Goal: Contribute content

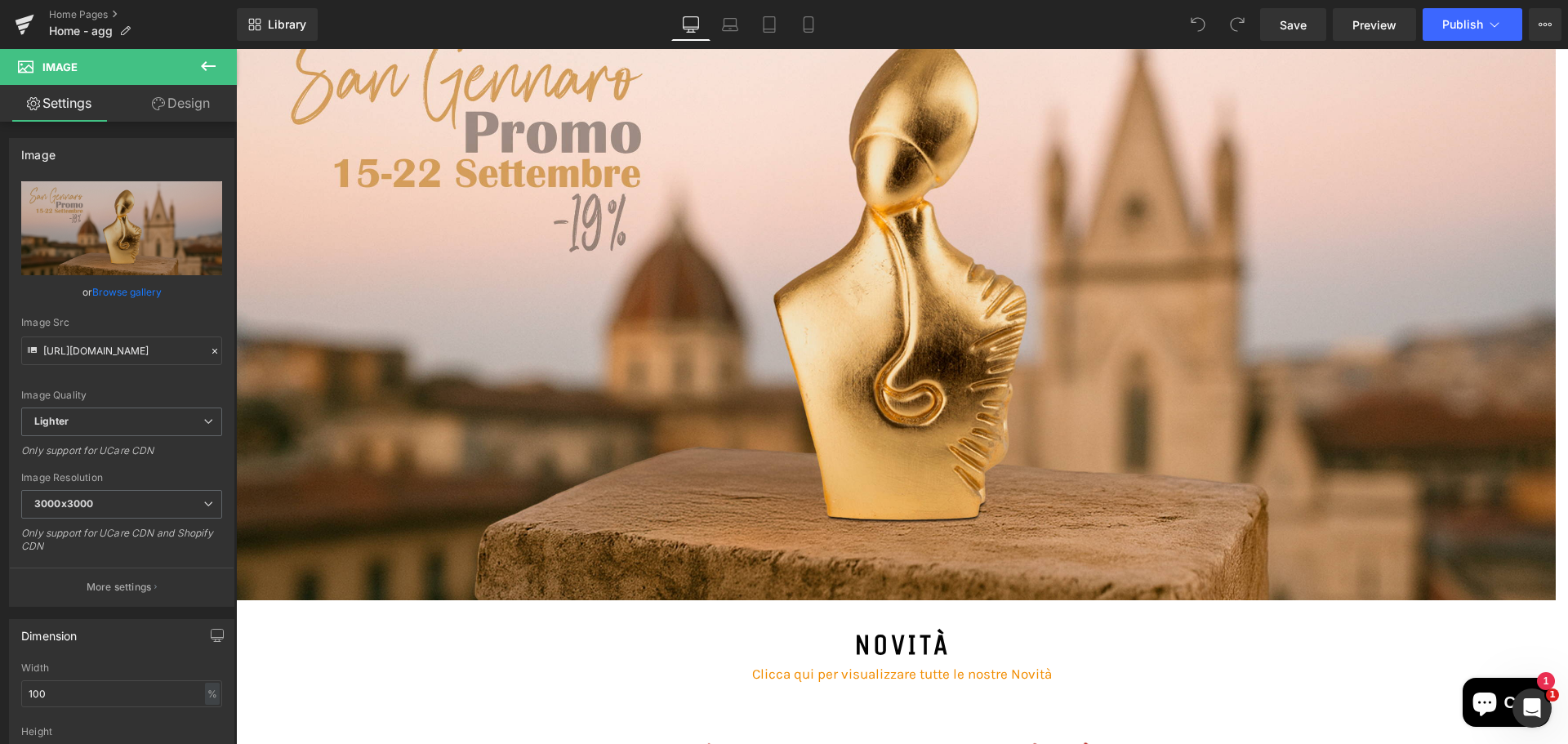
scroll to position [327, 0]
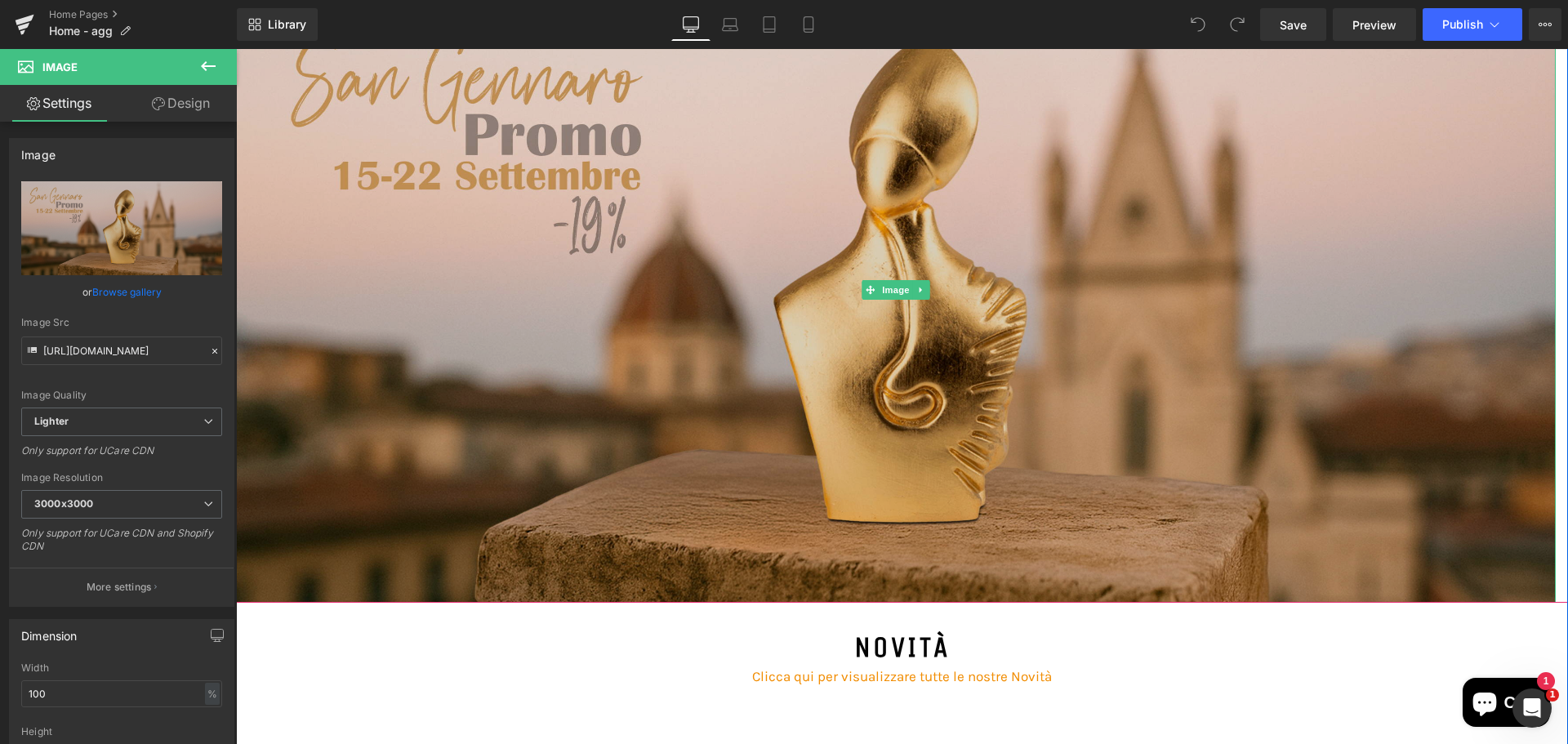
click at [698, 208] on img at bounding box center [896, 290] width 1320 height 625
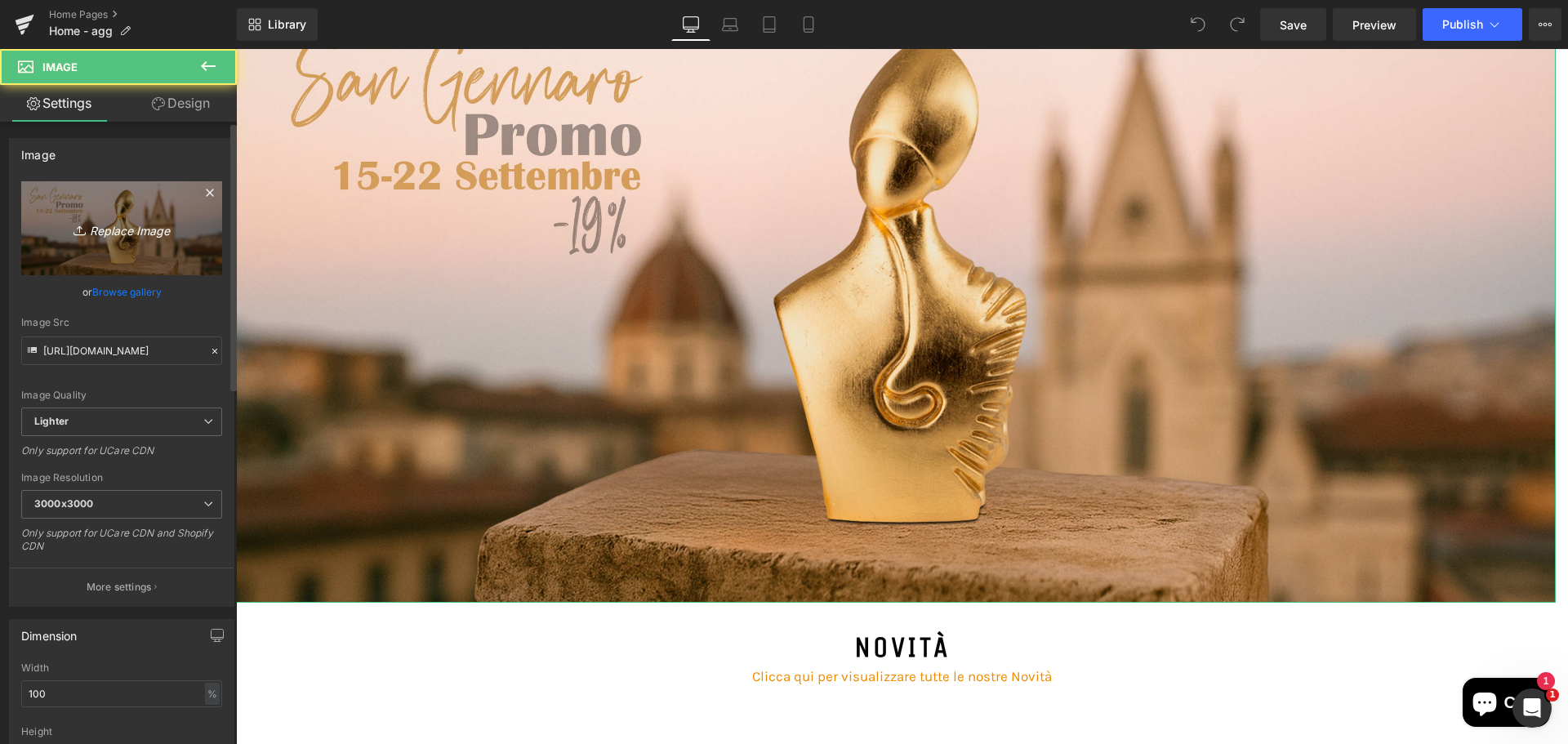
click at [129, 223] on icon "Replace Image" at bounding box center [121, 228] width 131 height 21
type input "C:\fakepath\banner-promosangennaro-DEF1.webp"
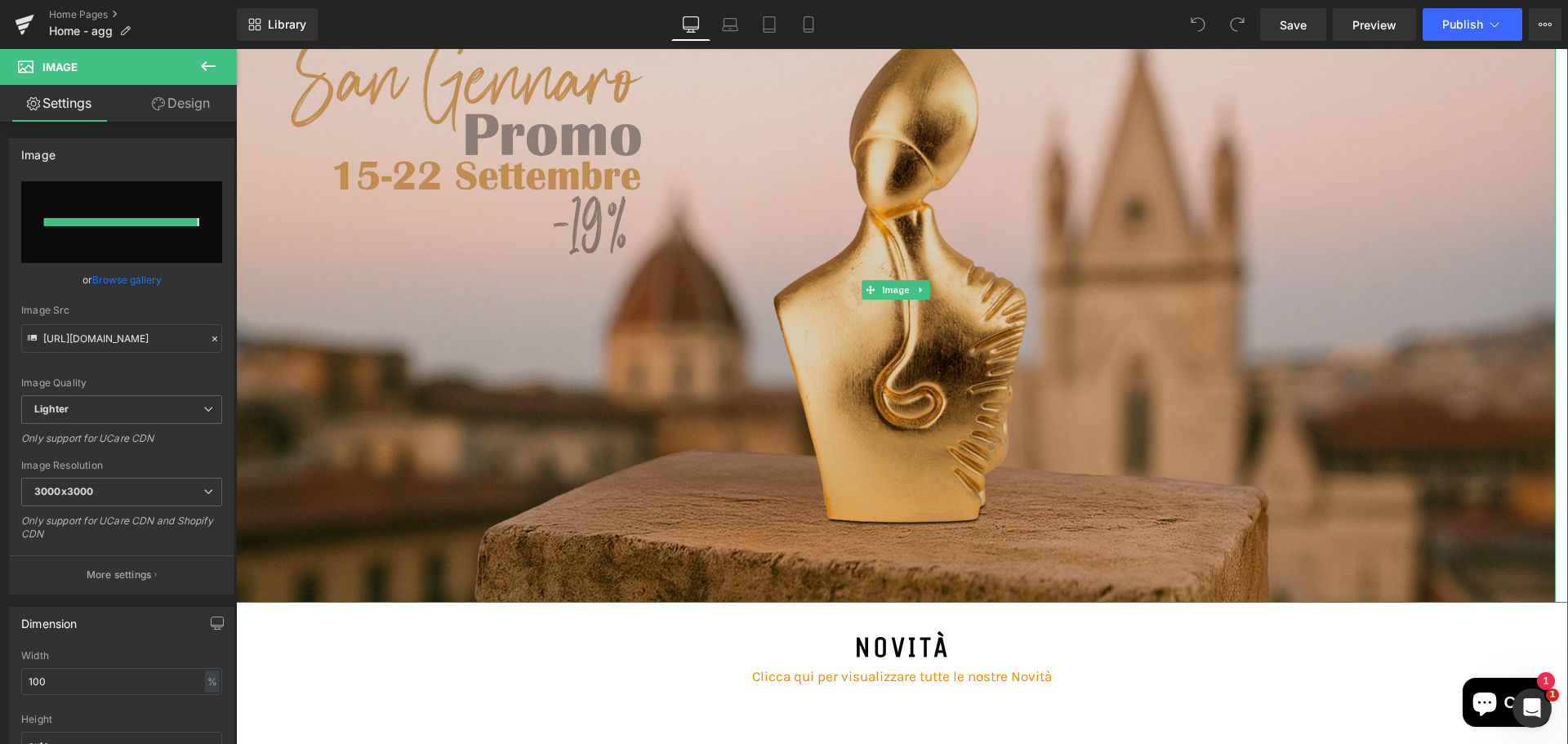
type input "[URL][DOMAIN_NAME]"
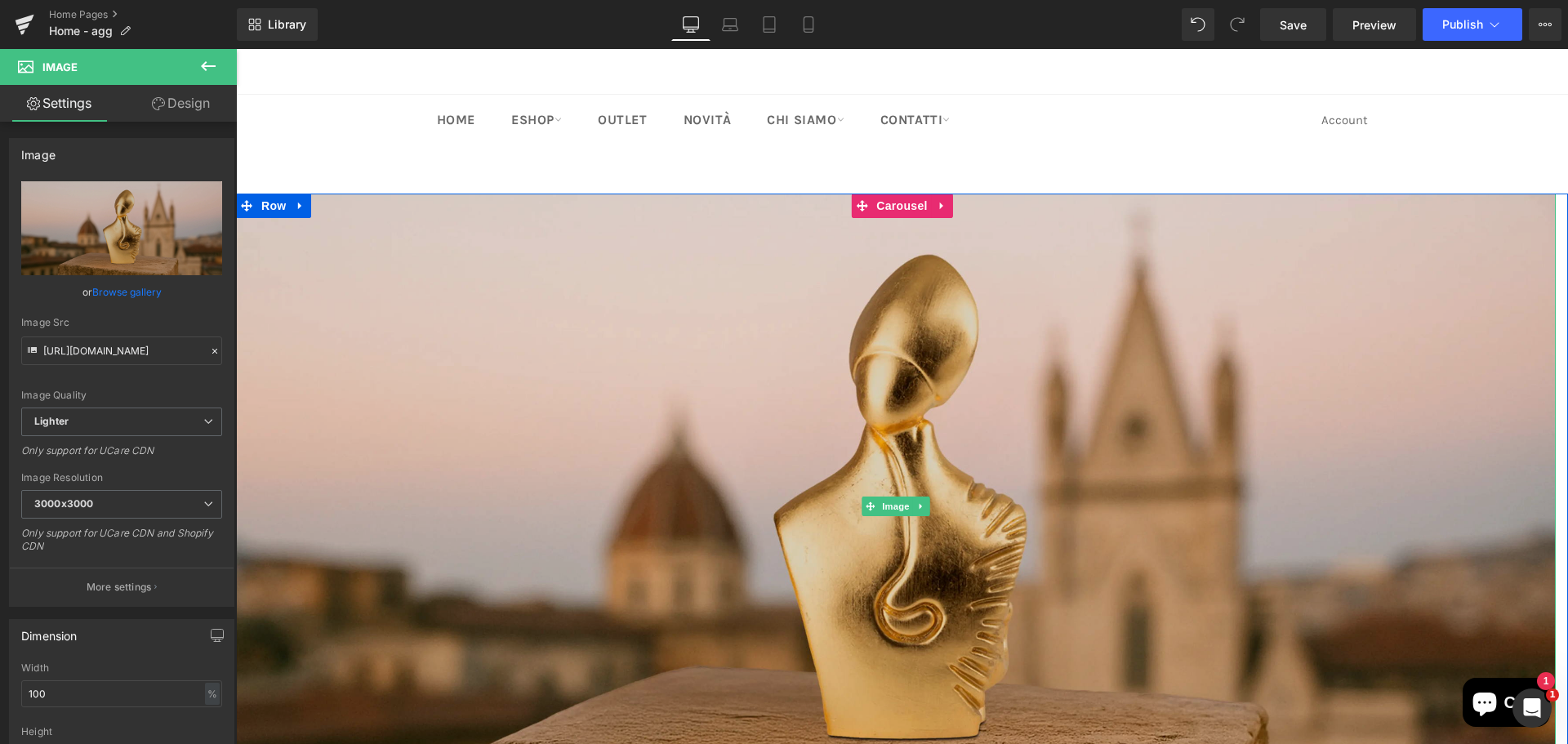
scroll to position [0, 0]
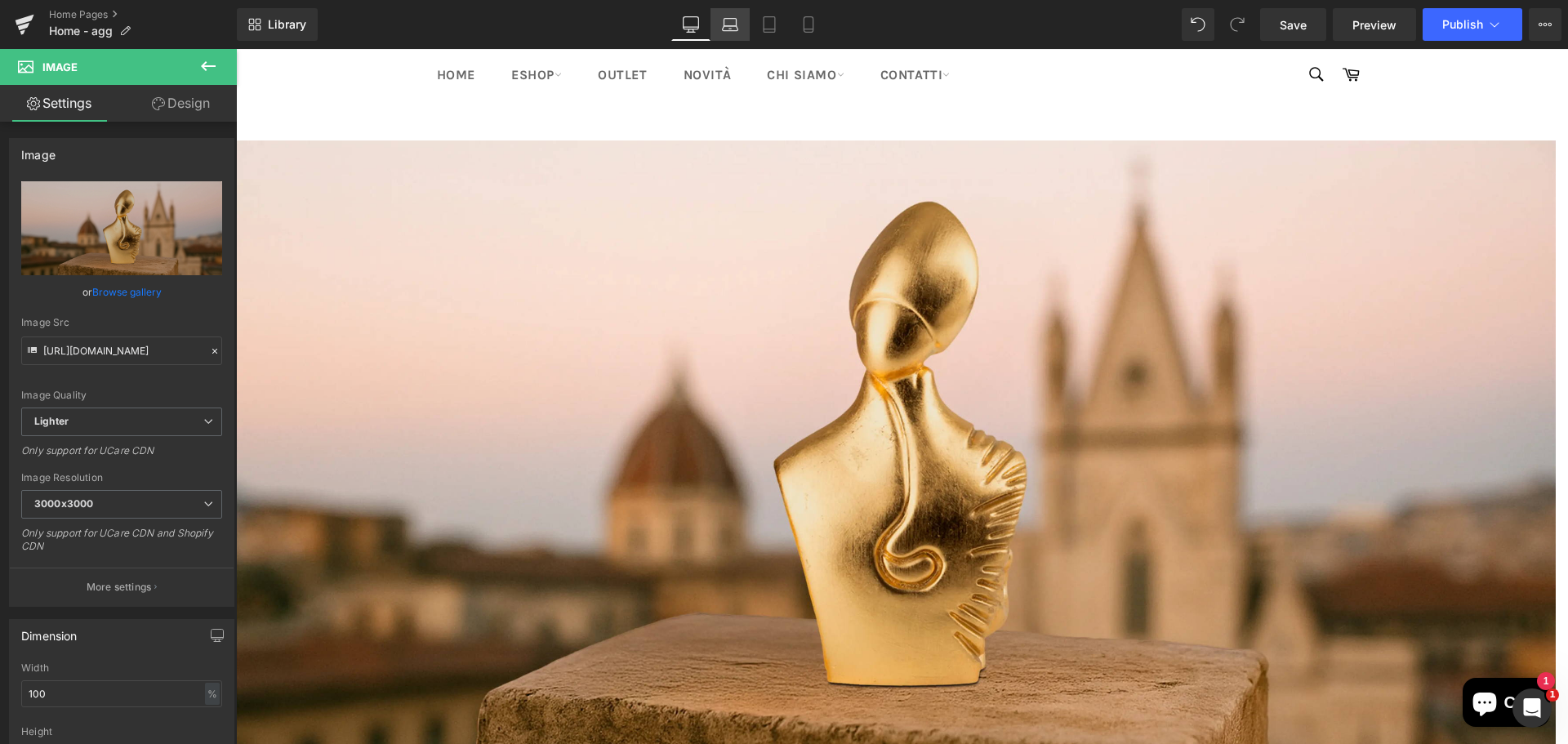
click at [725, 35] on link "Laptop" at bounding box center [731, 25] width 39 height 33
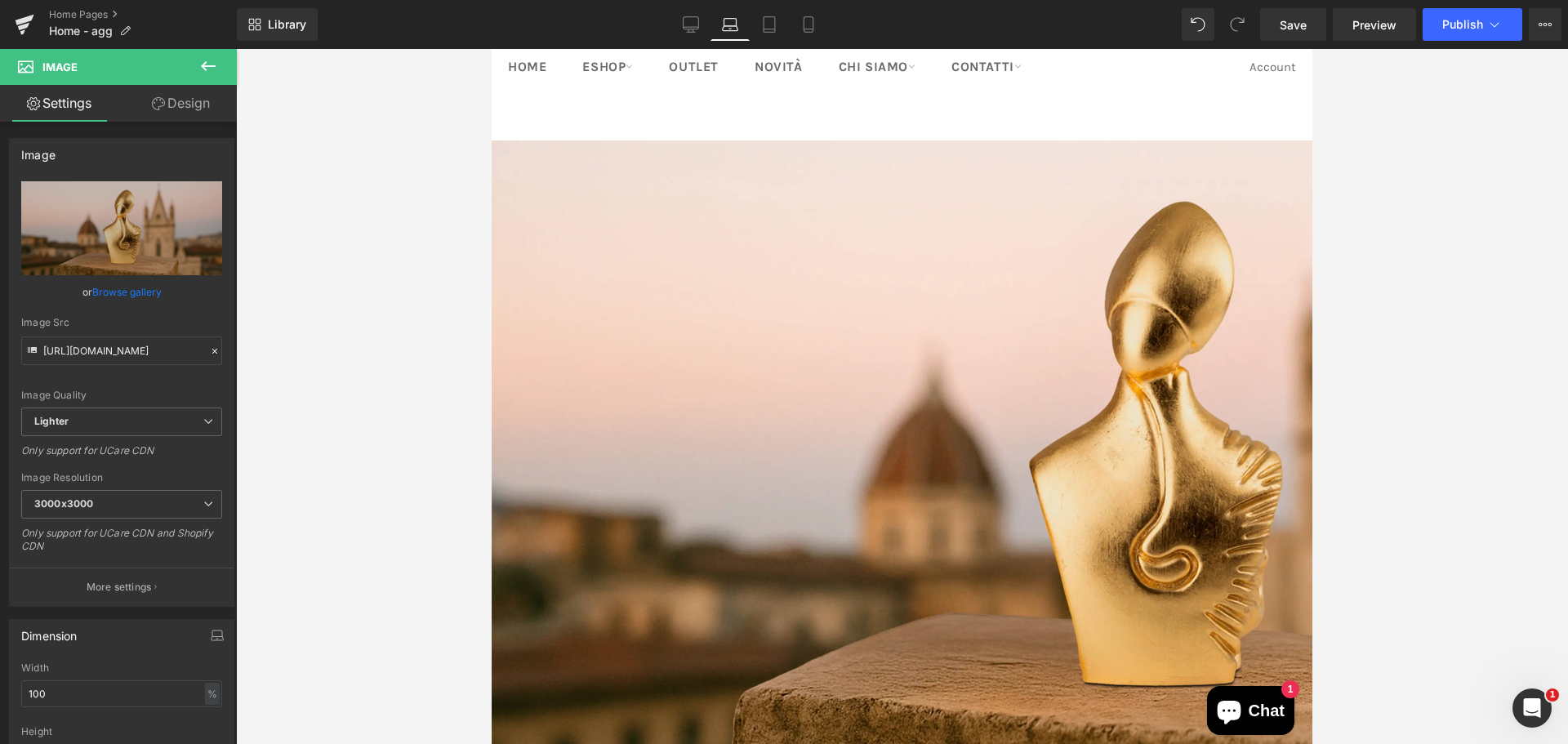
scroll to position [21, 0]
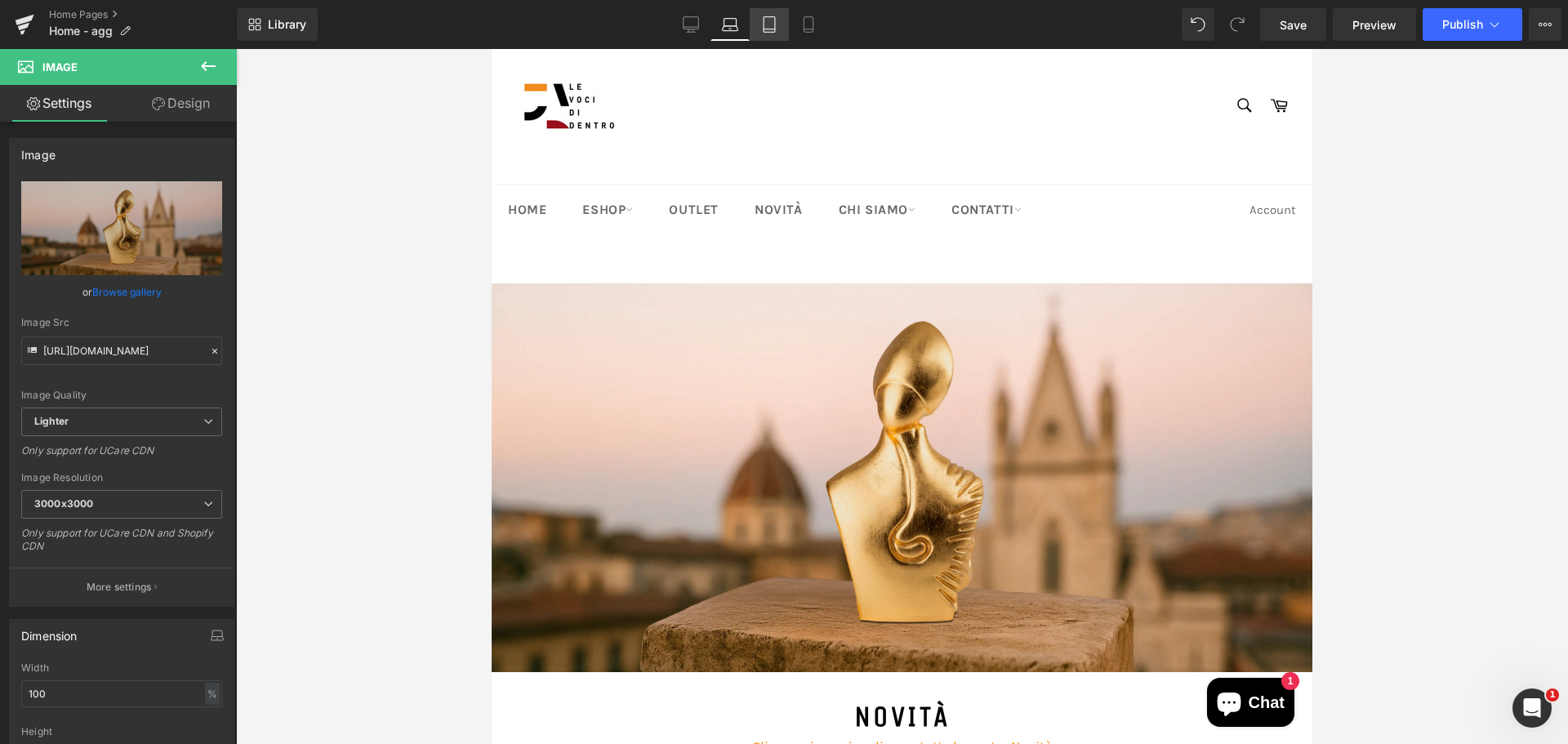
click at [770, 26] on icon at bounding box center [769, 25] width 16 height 16
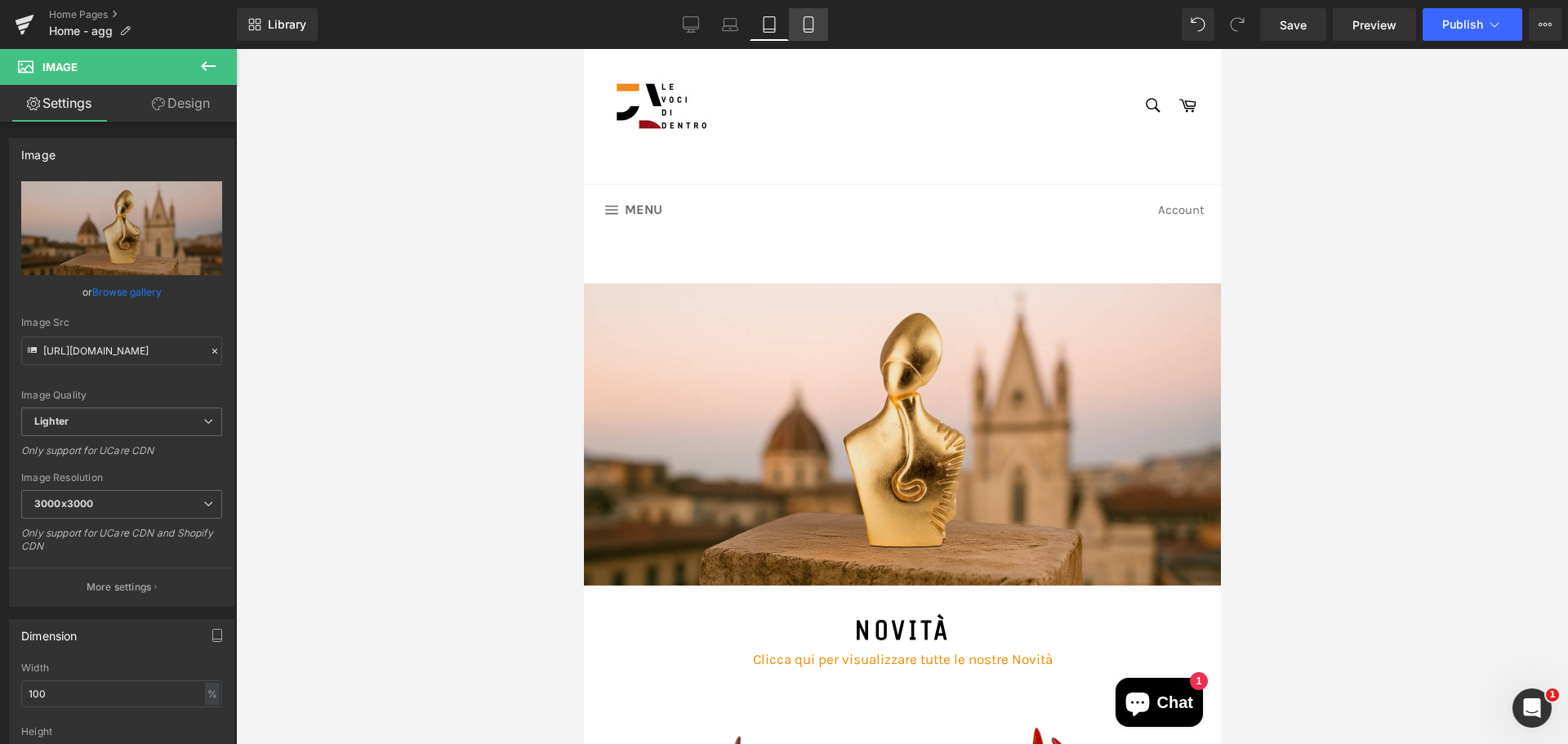
click at [796, 27] on link "Mobile" at bounding box center [809, 25] width 39 height 33
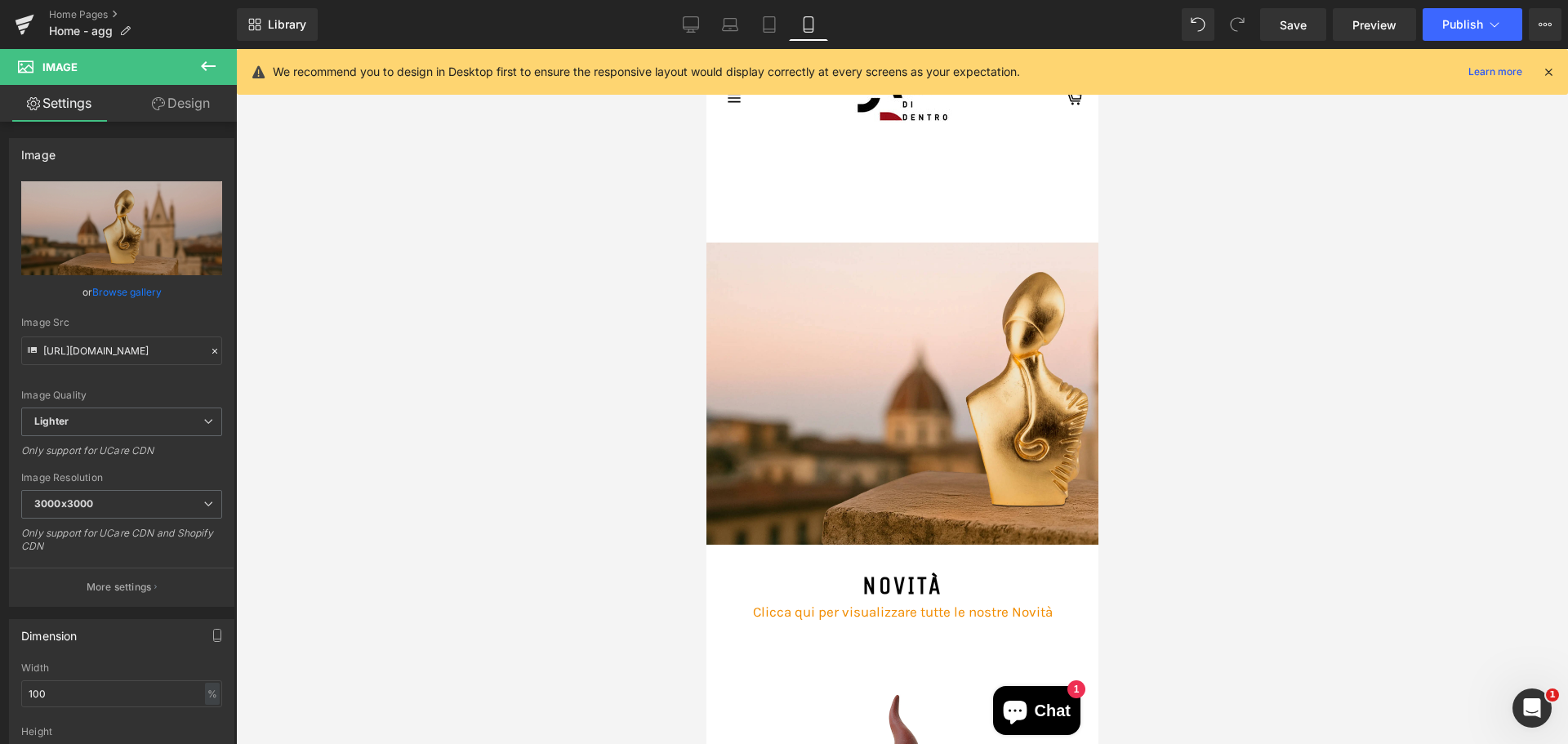
scroll to position [0, 0]
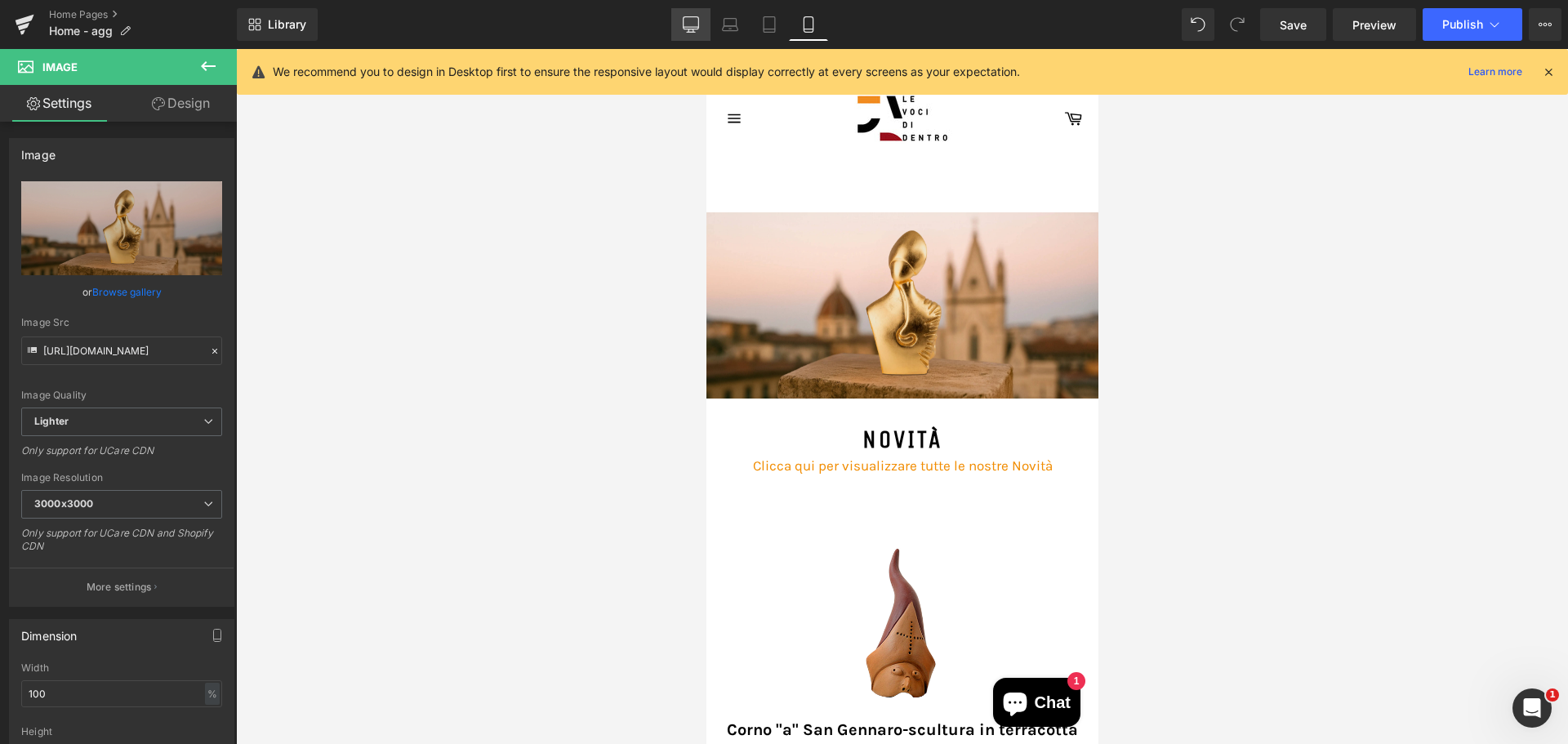
click at [689, 38] on link "Desktop" at bounding box center [691, 25] width 39 height 33
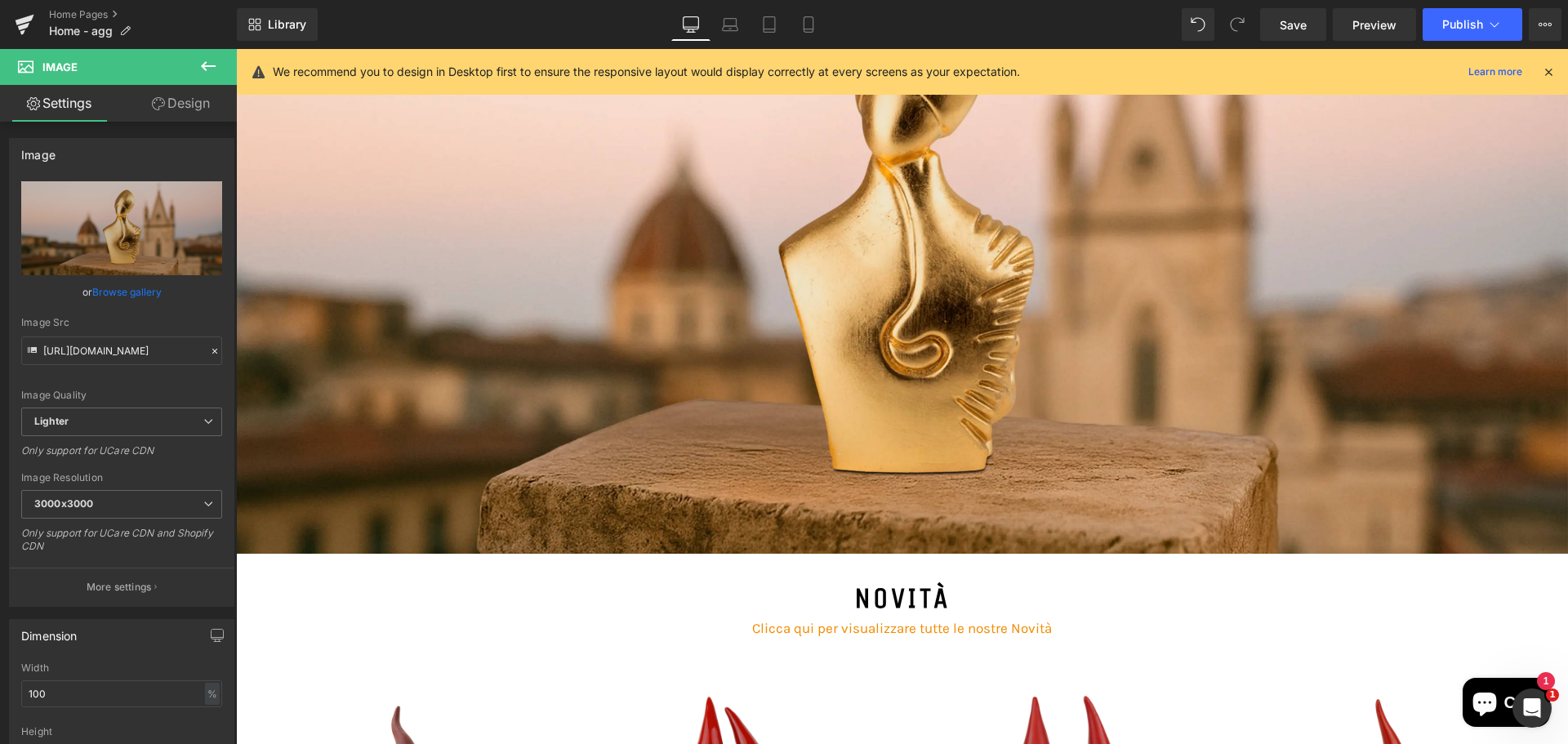
scroll to position [204, 0]
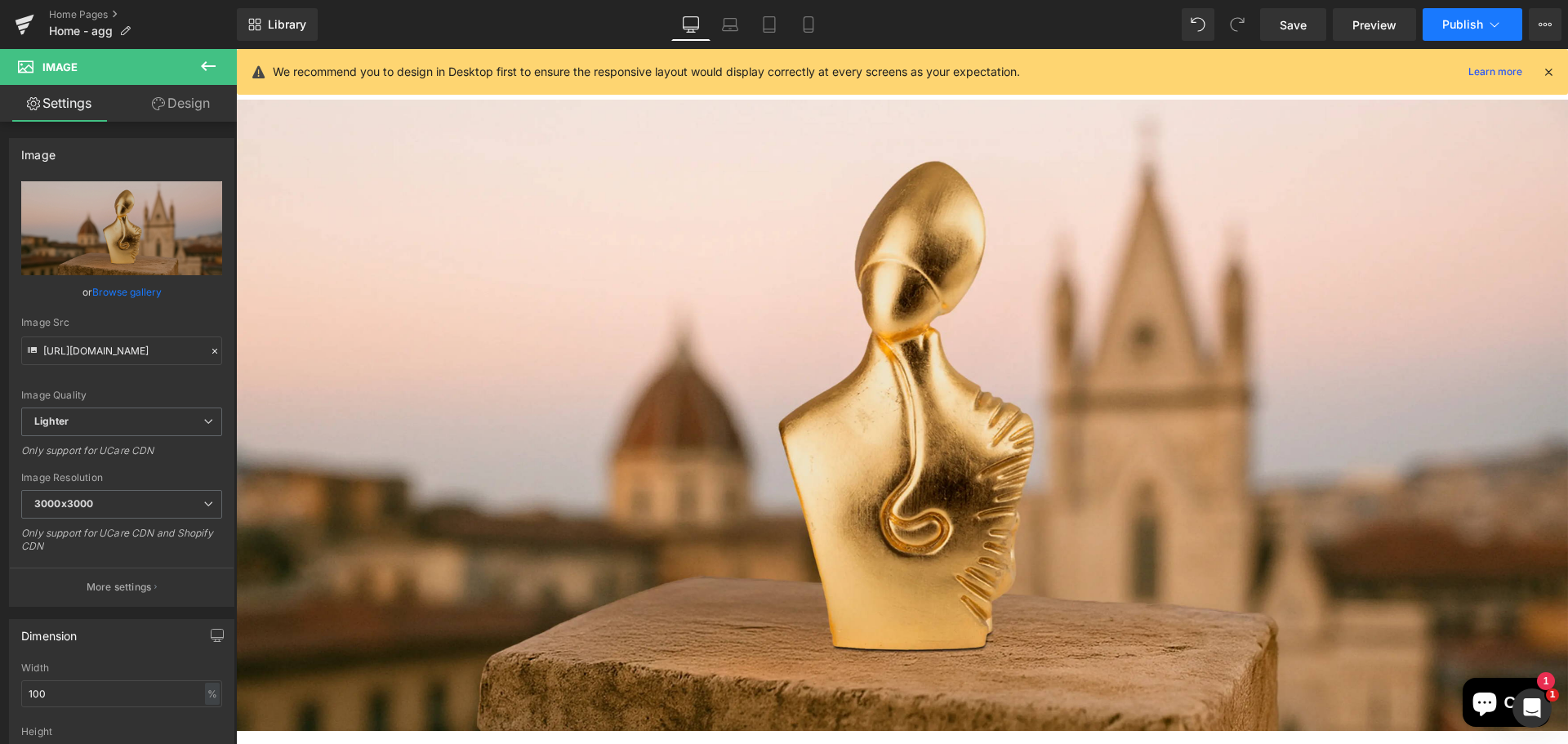
click at [1452, 26] on span "Publish" at bounding box center [1463, 25] width 41 height 13
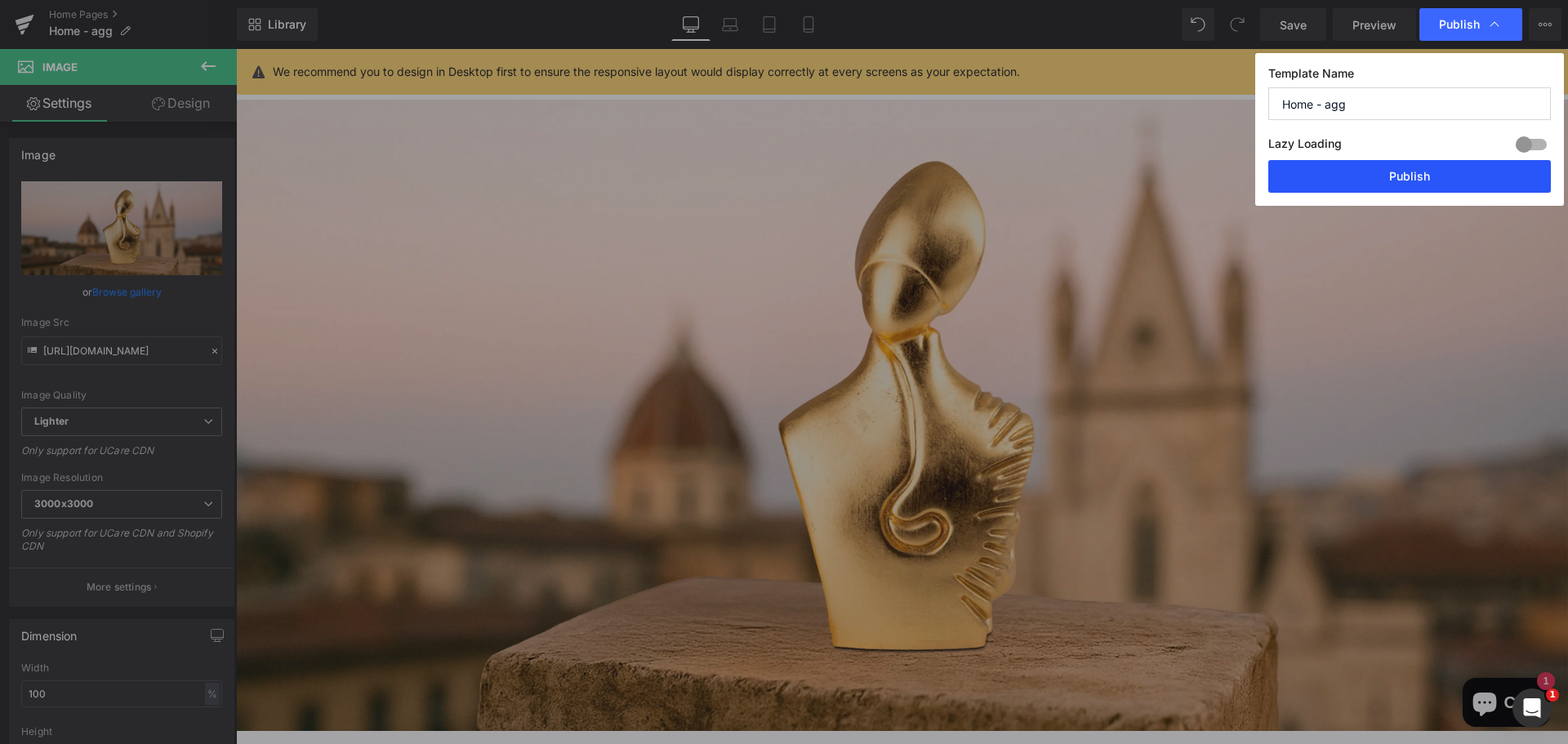
click at [1395, 188] on button "Publish" at bounding box center [1409, 177] width 282 height 33
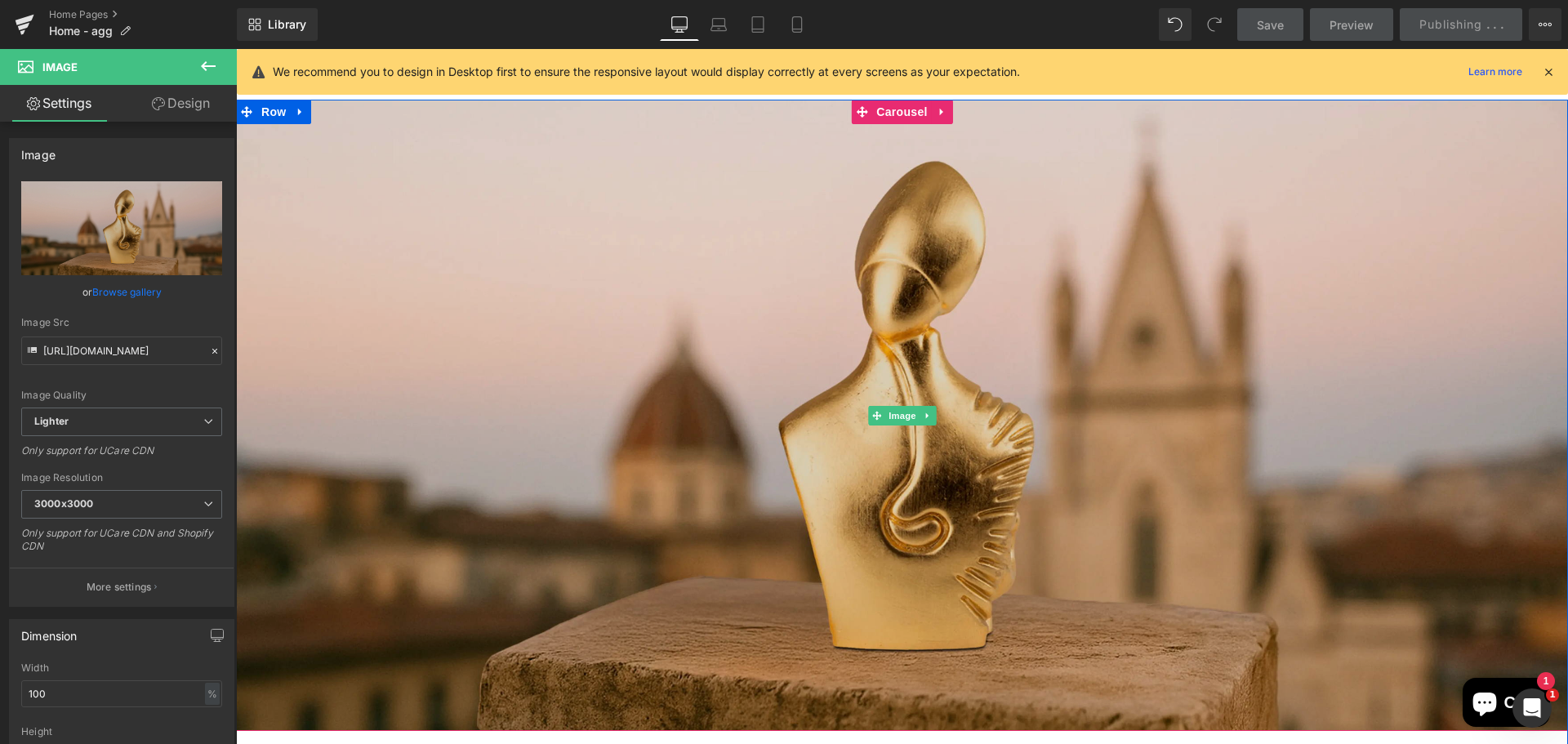
scroll to position [286, 0]
